Goal: Task Accomplishment & Management: Use online tool/utility

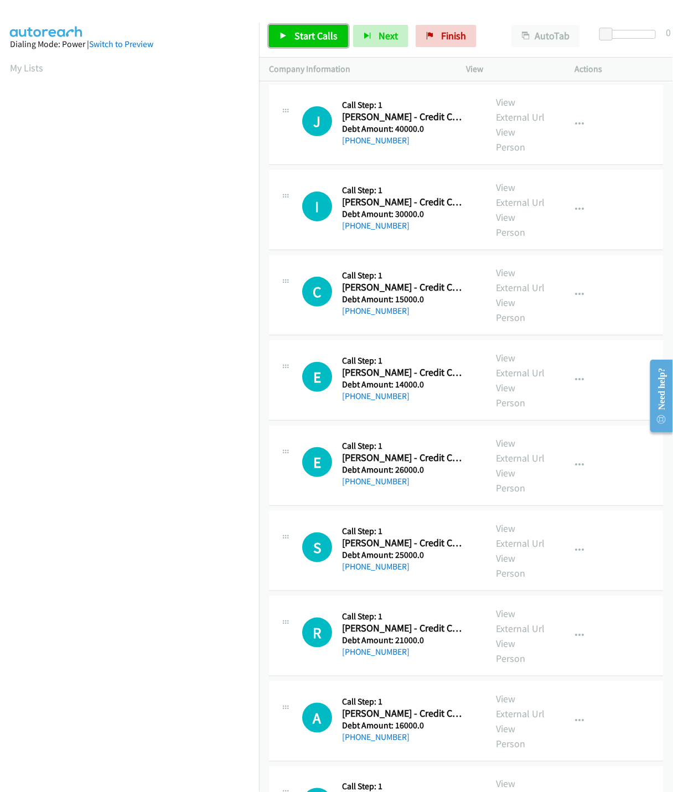
click at [295, 35] on span "Start Calls" at bounding box center [315, 35] width 43 height 13
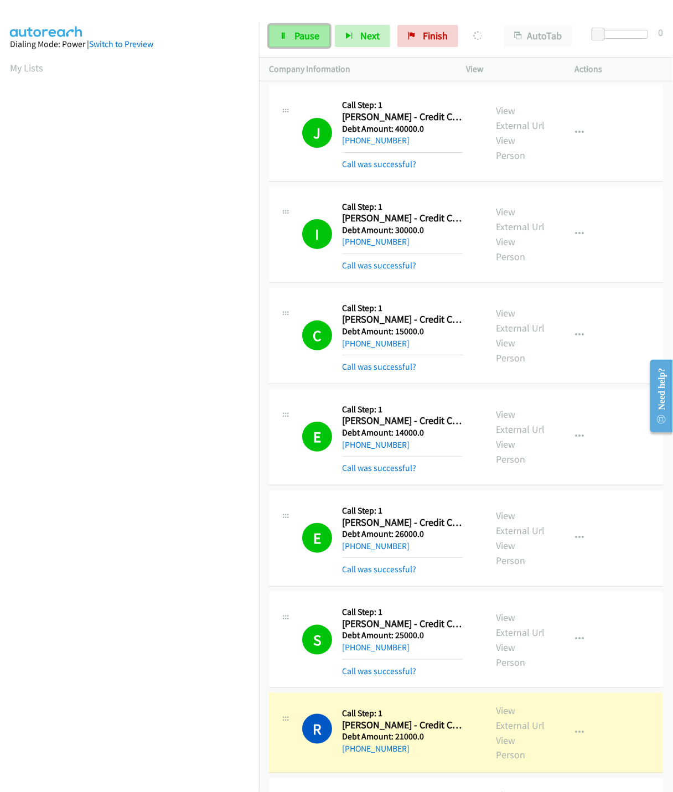
click at [304, 34] on span "Pause" at bounding box center [306, 35] width 25 height 13
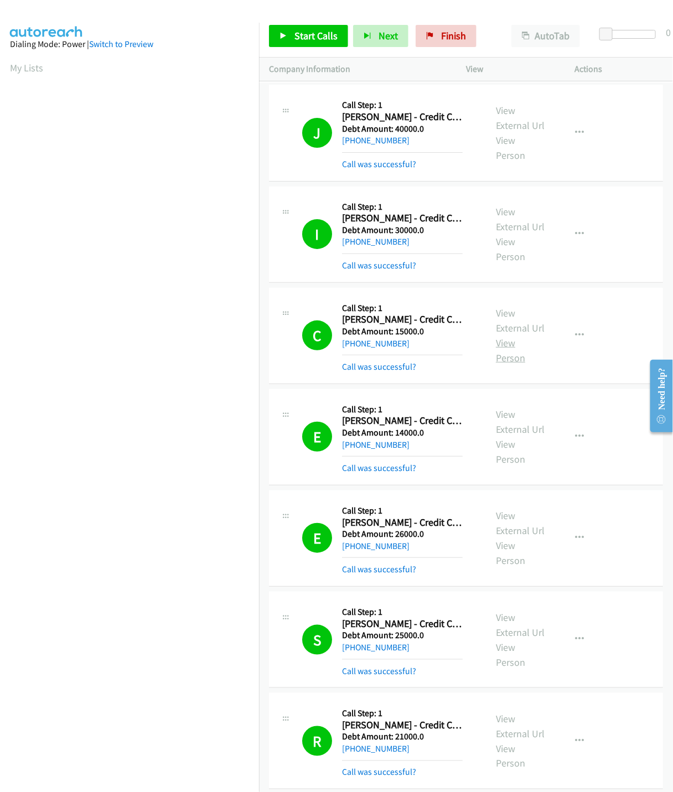
scroll to position [610, 0]
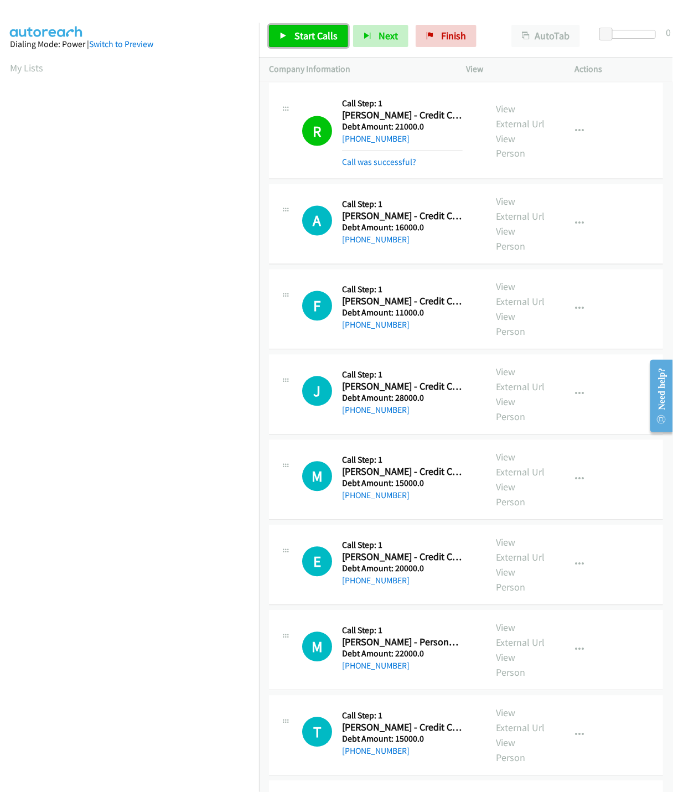
click at [309, 40] on span "Start Calls" at bounding box center [315, 35] width 43 height 13
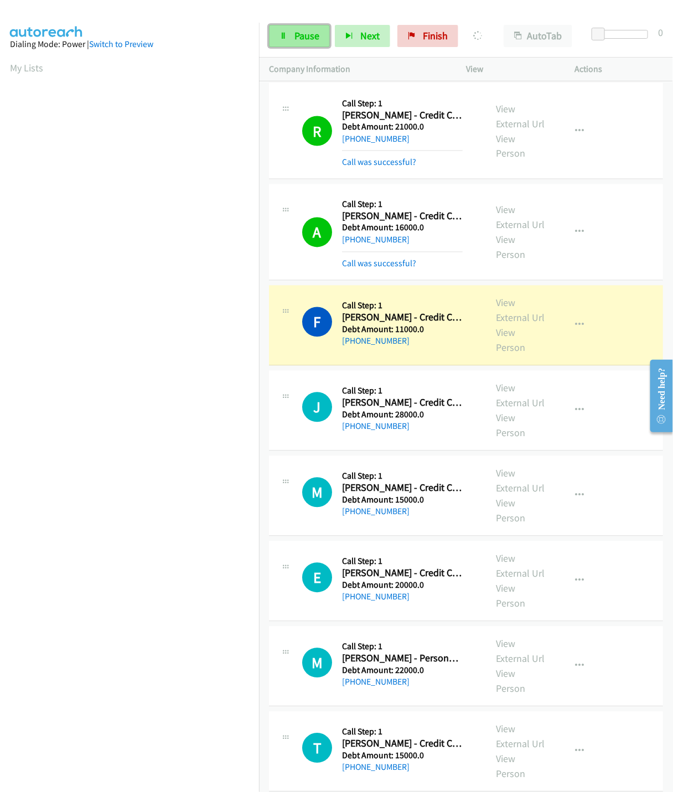
click at [307, 34] on span "Pause" at bounding box center [306, 35] width 25 height 13
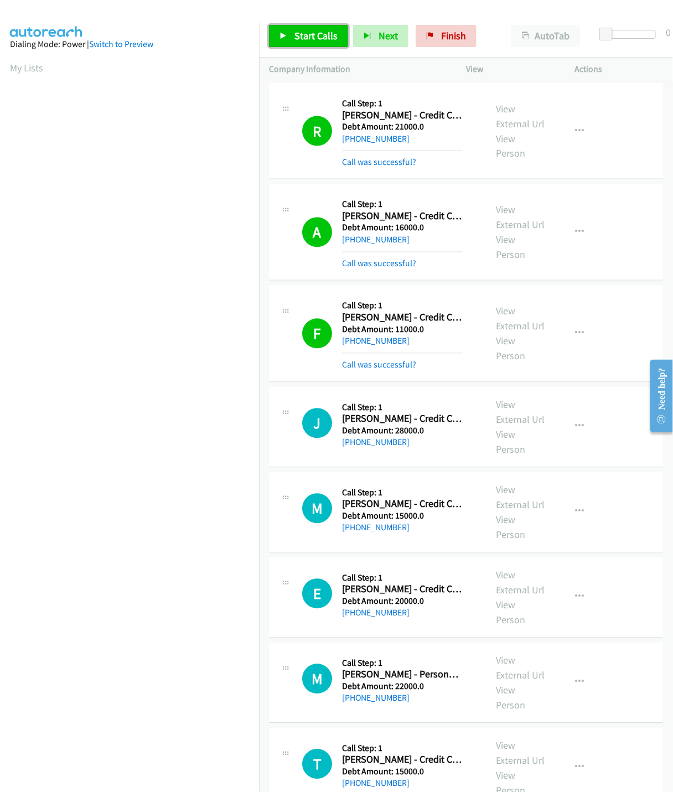
click at [308, 37] on span "Start Calls" at bounding box center [315, 35] width 43 height 13
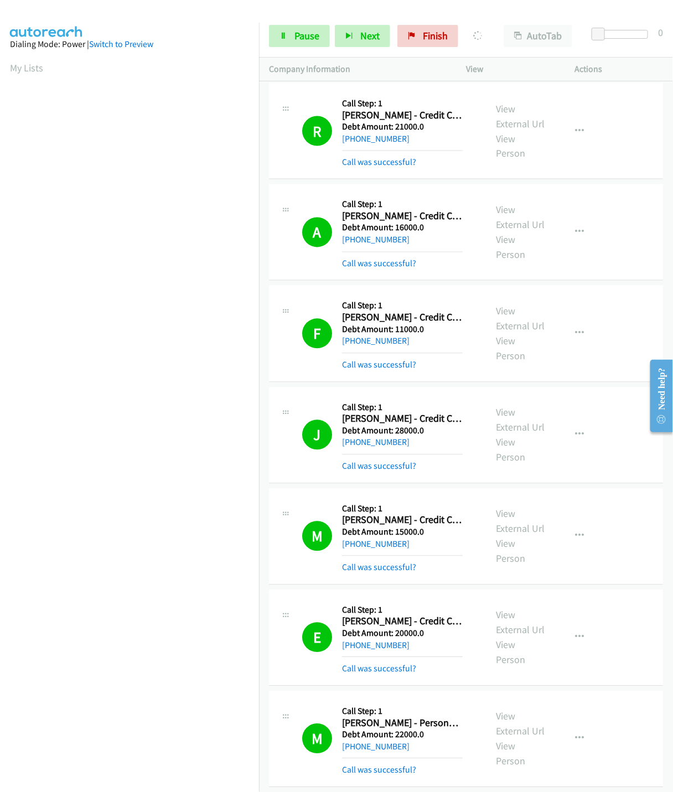
click at [472, 95] on div "View External Url View Person View External Url Schedule/Manage Callback Skip C…" at bounding box center [545, 131] width 118 height 76
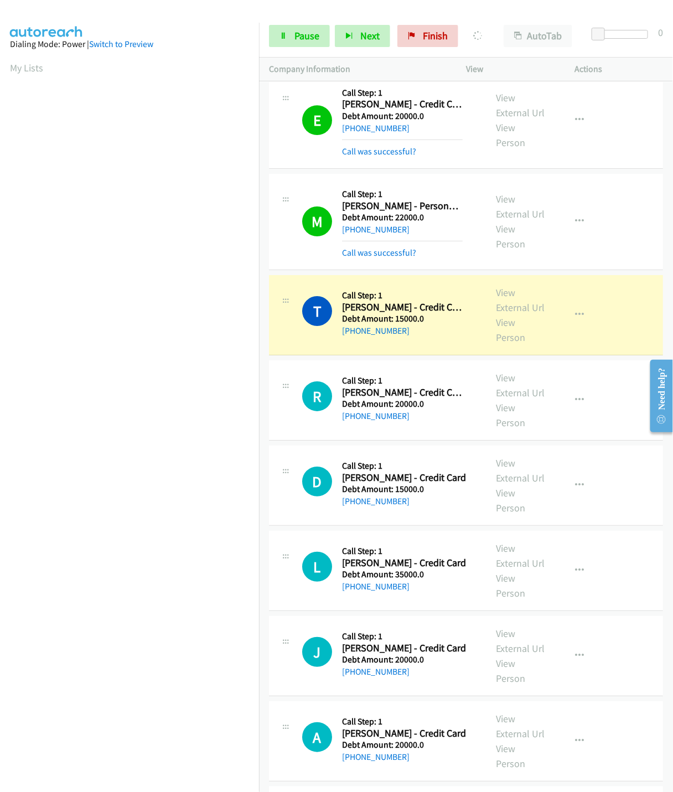
scroll to position [1159, 0]
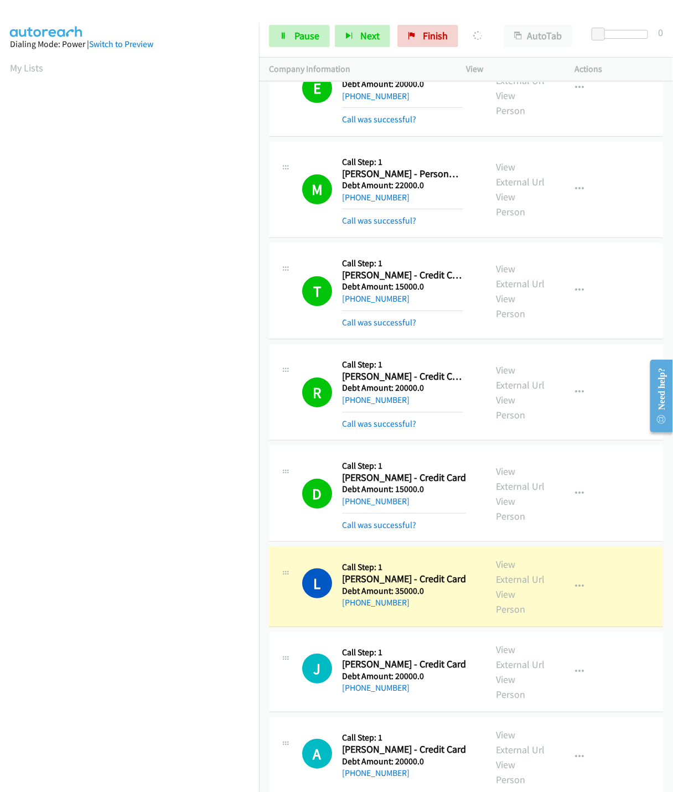
click at [302, 50] on div "Start Calls Pause Next Finish Dialing Larry Garcia - Credit Card AutoTab AutoTa…" at bounding box center [466, 36] width 414 height 43
click at [302, 34] on span "Pause" at bounding box center [306, 35] width 25 height 13
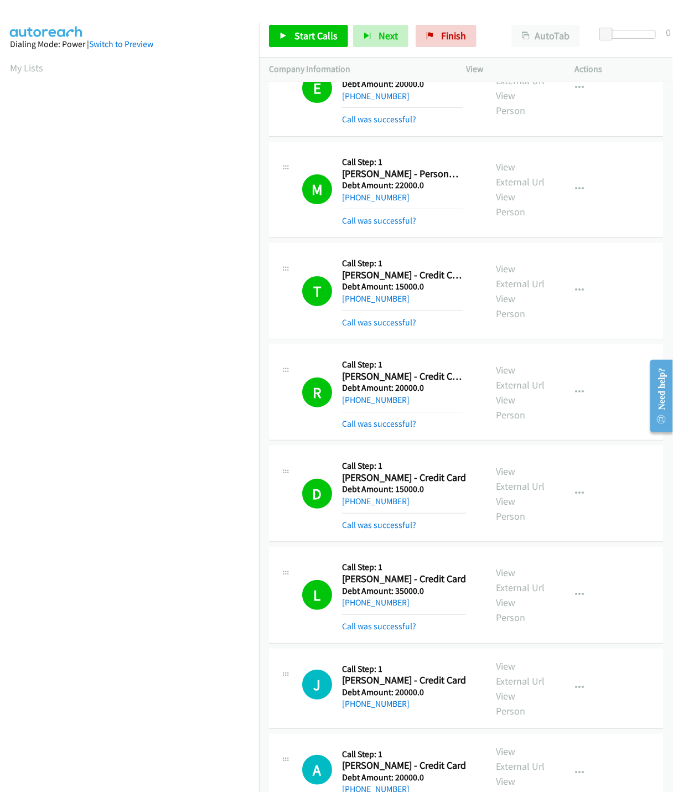
click at [313, 35] on span "Start Calls" at bounding box center [315, 35] width 43 height 13
click at [363, 41] on span "Pause" at bounding box center [375, 46] width 25 height 13
click at [295, 35] on span "Start Calls" at bounding box center [315, 35] width 43 height 13
click at [363, 41] on span "Pause" at bounding box center [375, 46] width 25 height 13
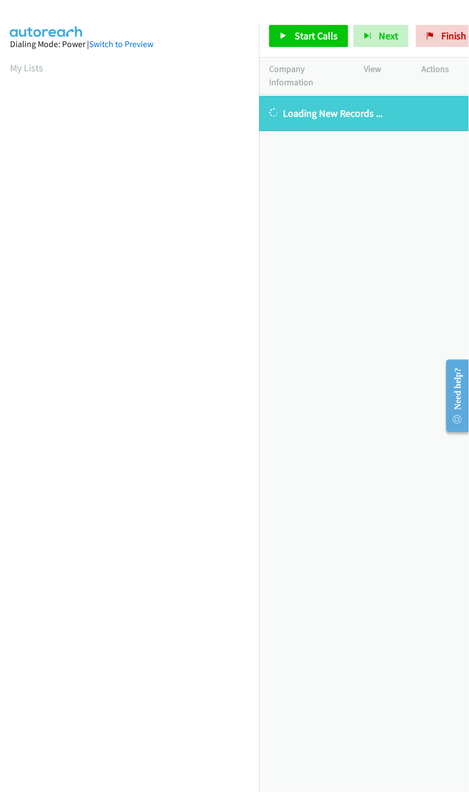
click at [17, 74] on section "My Lists" at bounding box center [129, 67] width 239 height 15
click at [22, 72] on link "My Lists" at bounding box center [26, 67] width 33 height 13
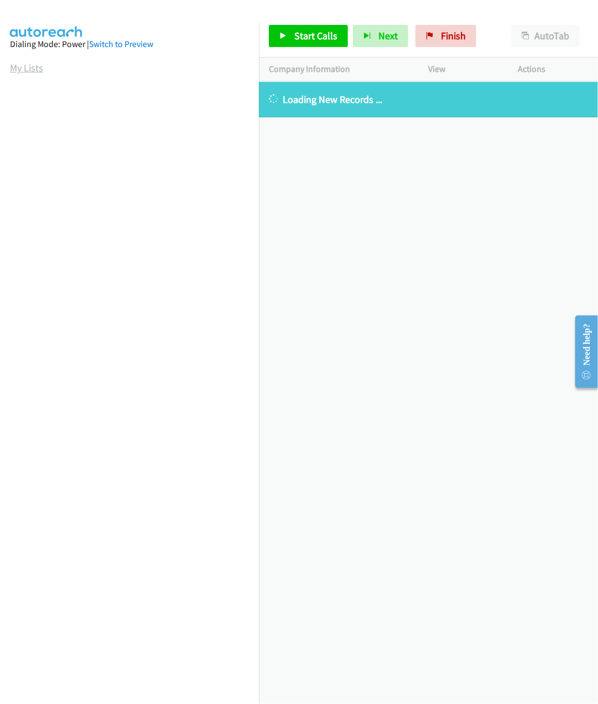
click at [28, 66] on link "My Lists" at bounding box center [26, 67] width 33 height 13
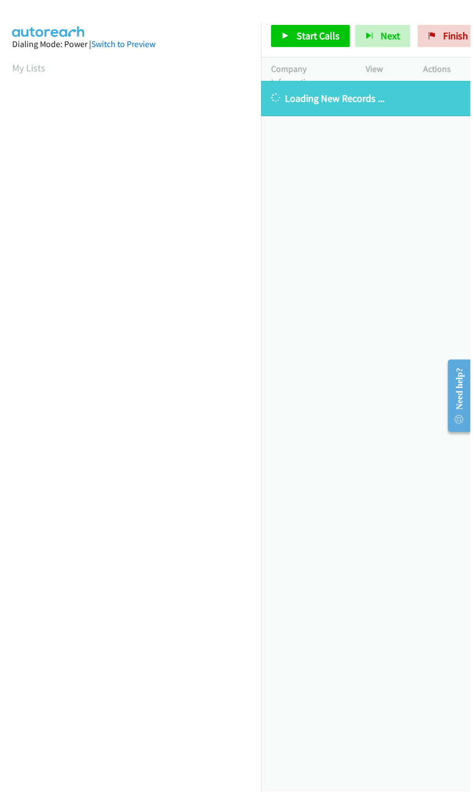
scroll to position [0, 4]
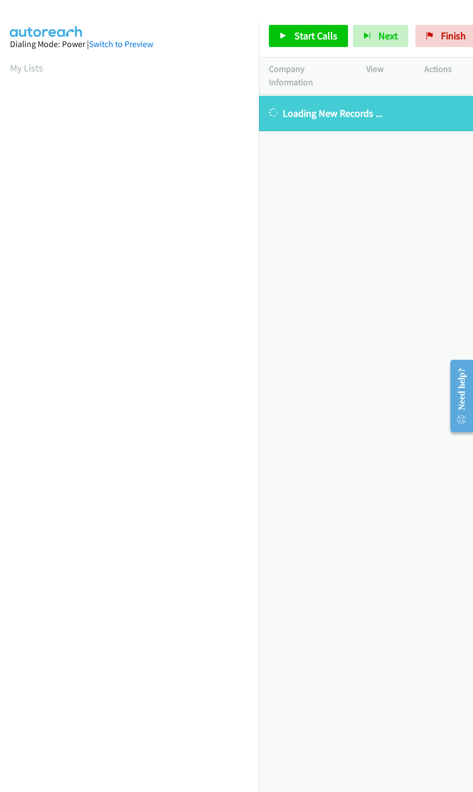
click at [388, 460] on div "[PHONE_NUMBER] Call failed - Please reload the list and try again The Callbar F…" at bounding box center [366, 444] width 214 height 697
click at [22, 70] on link "My Lists" at bounding box center [26, 67] width 33 height 13
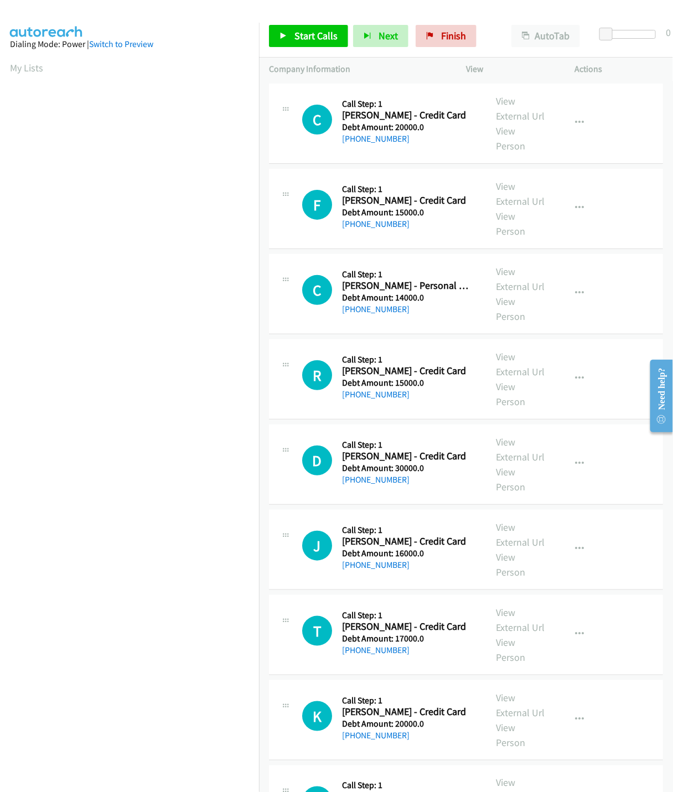
click at [12, 677] on nav "Dialing Mode: Power | Switch to Preview My Lists" at bounding box center [129, 419] width 259 height 792
click at [322, 40] on span "Start Calls" at bounding box center [315, 35] width 43 height 13
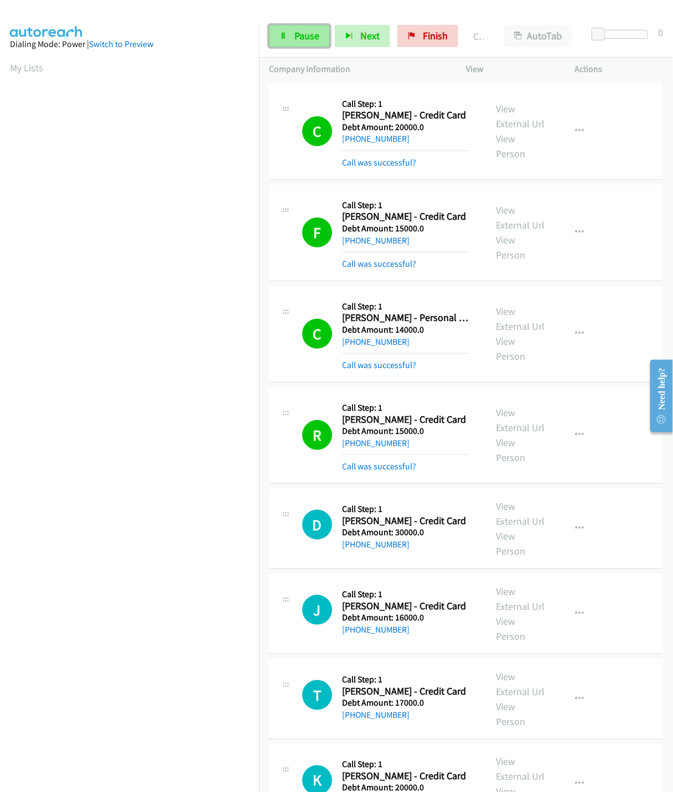
click at [295, 40] on span "Pause" at bounding box center [306, 35] width 25 height 13
click at [312, 22] on div "Start Calls Pause Next Finish Paused AutoTab AutoTab 0" at bounding box center [466, 36] width 414 height 43
click at [311, 27] on link "Start Calls" at bounding box center [308, 36] width 79 height 22
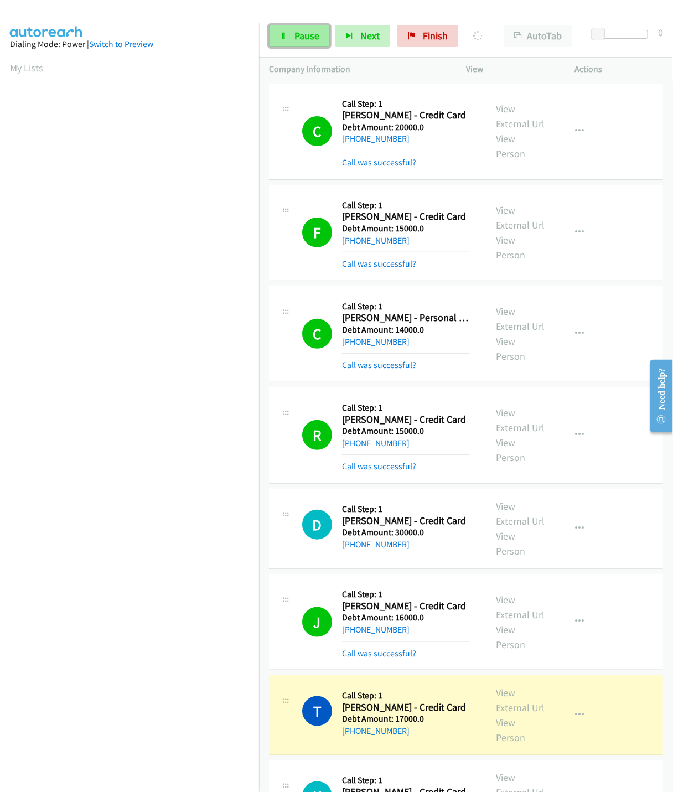
click at [307, 45] on link "Pause" at bounding box center [299, 36] width 61 height 22
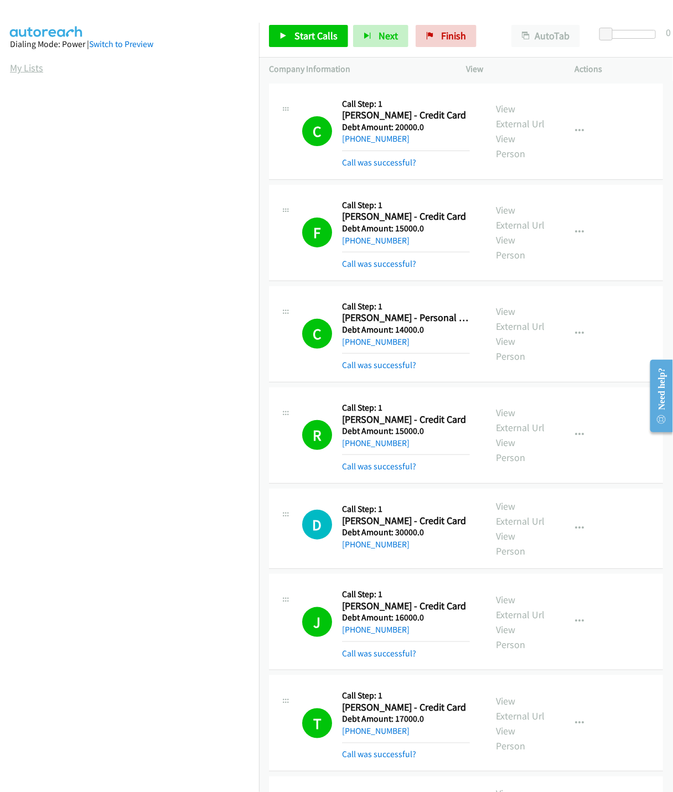
click at [35, 69] on link "My Lists" at bounding box center [26, 67] width 33 height 13
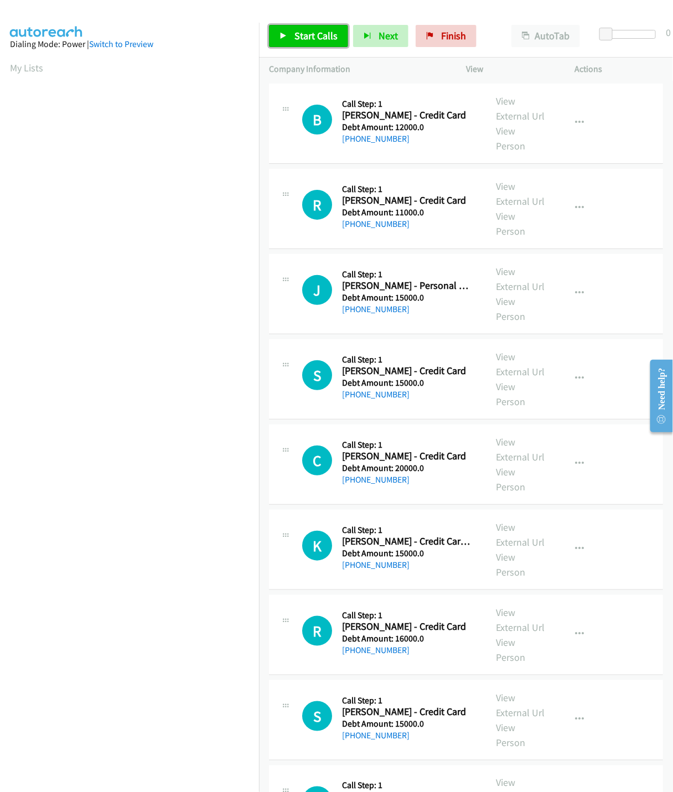
click at [308, 27] on link "Start Calls" at bounding box center [308, 36] width 79 height 22
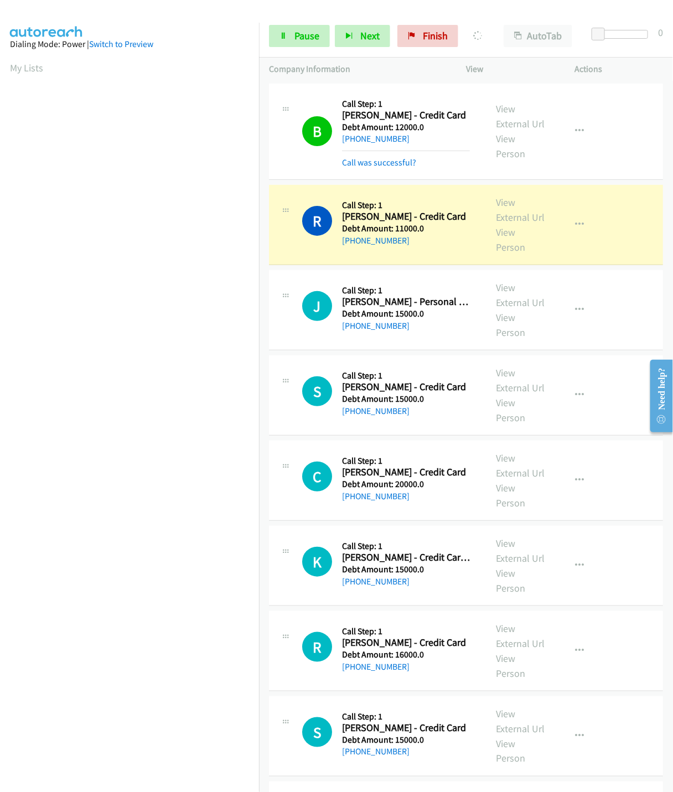
click at [193, 737] on nav "Dialing Mode: Power | Switch to Preview My Lists" at bounding box center [129, 419] width 259 height 792
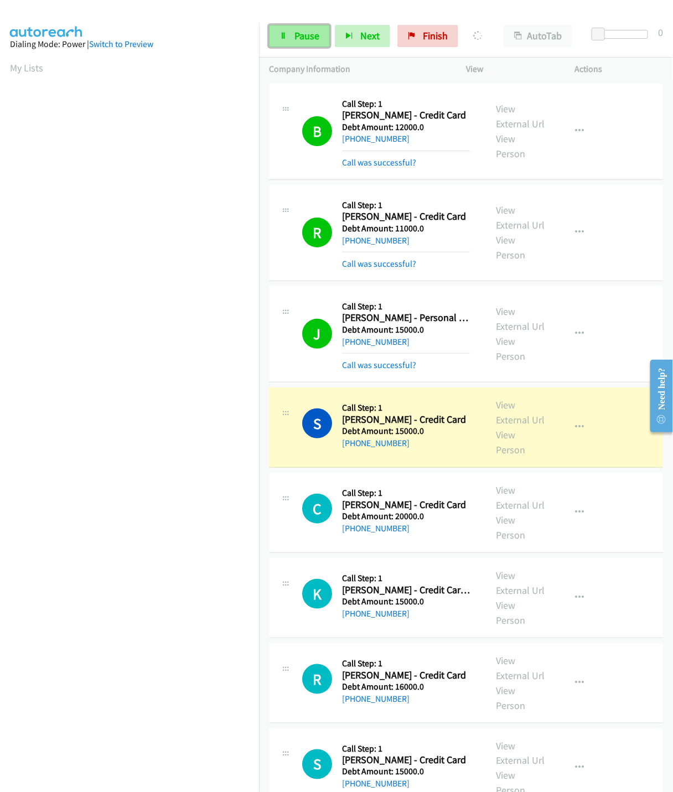
click at [308, 38] on span "Pause" at bounding box center [306, 35] width 25 height 13
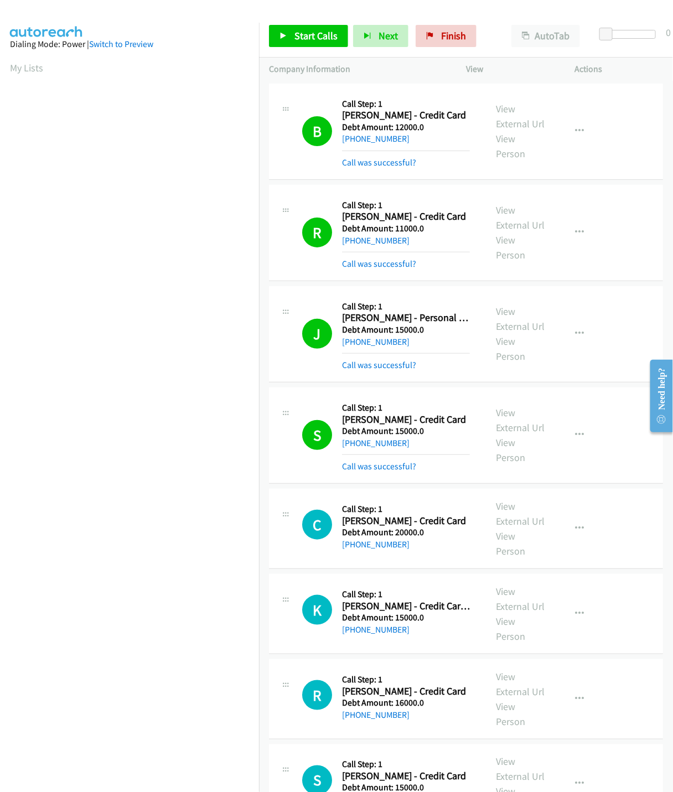
click at [619, 75] on p "Actions" at bounding box center [618, 69] width 89 height 13
click at [70, 692] on nav "Dialing Mode: Power | Switch to Preview My Lists" at bounding box center [129, 419] width 259 height 792
click at [294, 34] on span "Start Calls" at bounding box center [315, 35] width 43 height 13
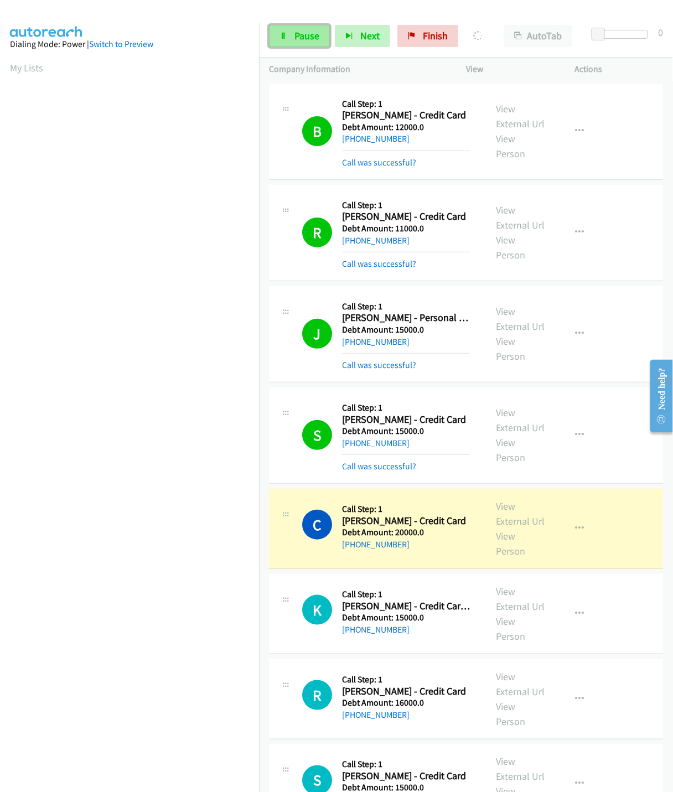
click at [296, 27] on link "Pause" at bounding box center [299, 36] width 61 height 22
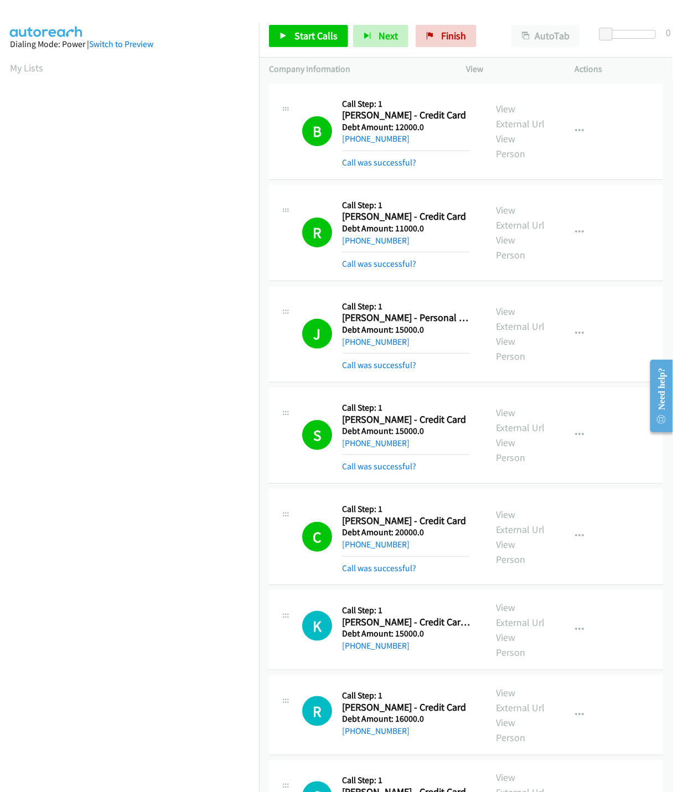
click at [319, 29] on link "Start Calls" at bounding box center [308, 36] width 79 height 22
click at [363, 37] on icon at bounding box center [367, 37] width 8 height 8
click at [276, 37] on link "Start Calls" at bounding box center [308, 36] width 79 height 22
click at [353, 37] on link "Pause" at bounding box center [364, 31] width 22 height 12
click at [269, 30] on link "Start Calls" at bounding box center [308, 36] width 79 height 22
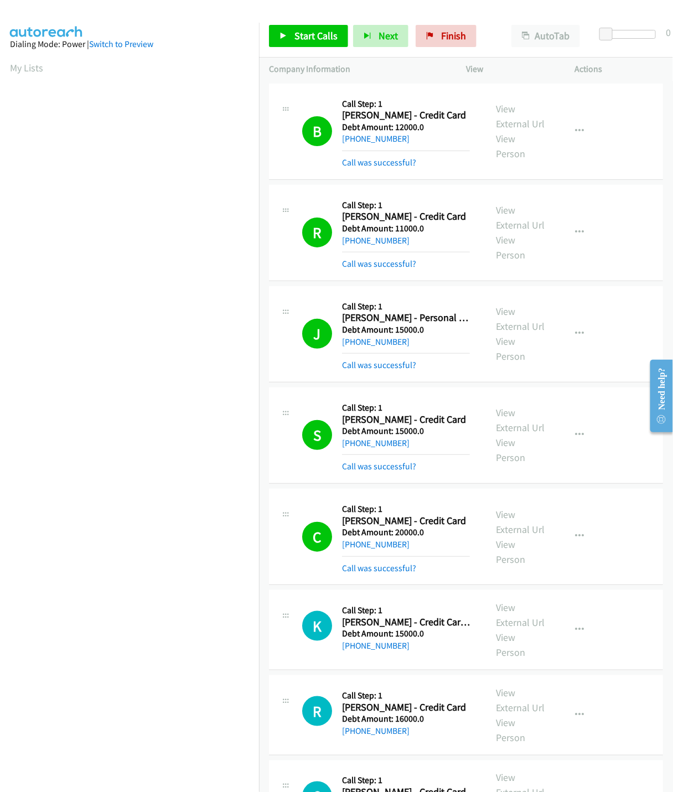
click at [353, 37] on link "Pause" at bounding box center [364, 31] width 22 height 12
click at [340, 37] on link "Start Calls" at bounding box center [308, 36] width 79 height 22
click at [353, 37] on link "Pause" at bounding box center [364, 31] width 22 height 12
click at [269, 12] on div at bounding box center [331, 21] width 663 height 43
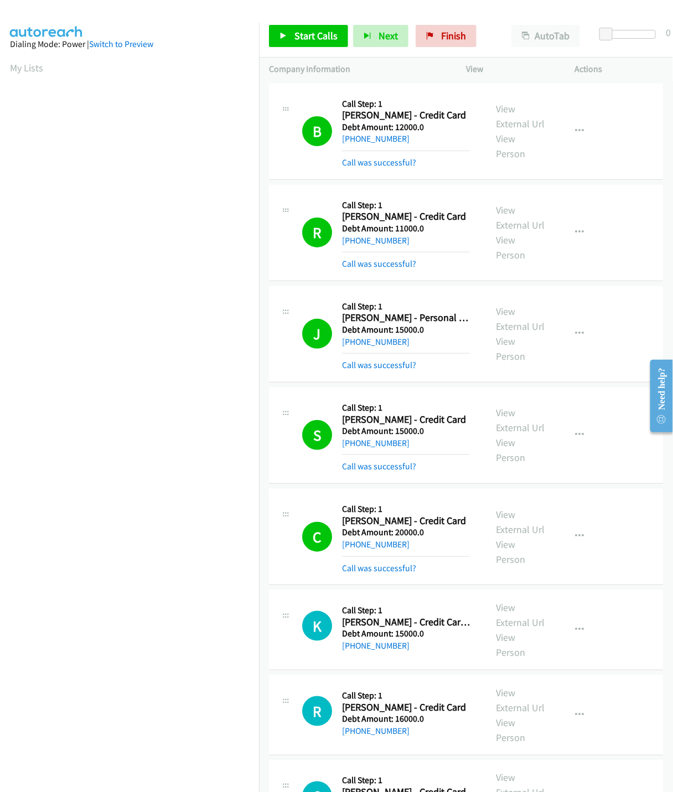
click at [25, 67] on link "My Lists" at bounding box center [26, 67] width 33 height 13
